Goal: Navigation & Orientation: Go to known website

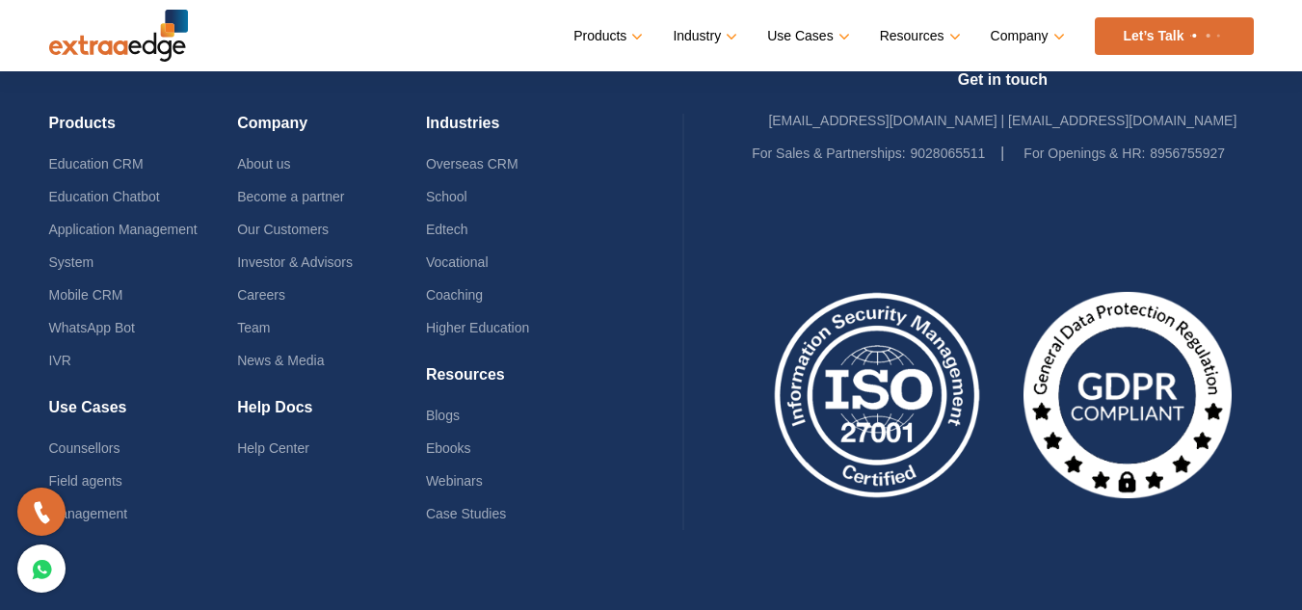
scroll to position [4890, 0]
